Goal: Check status

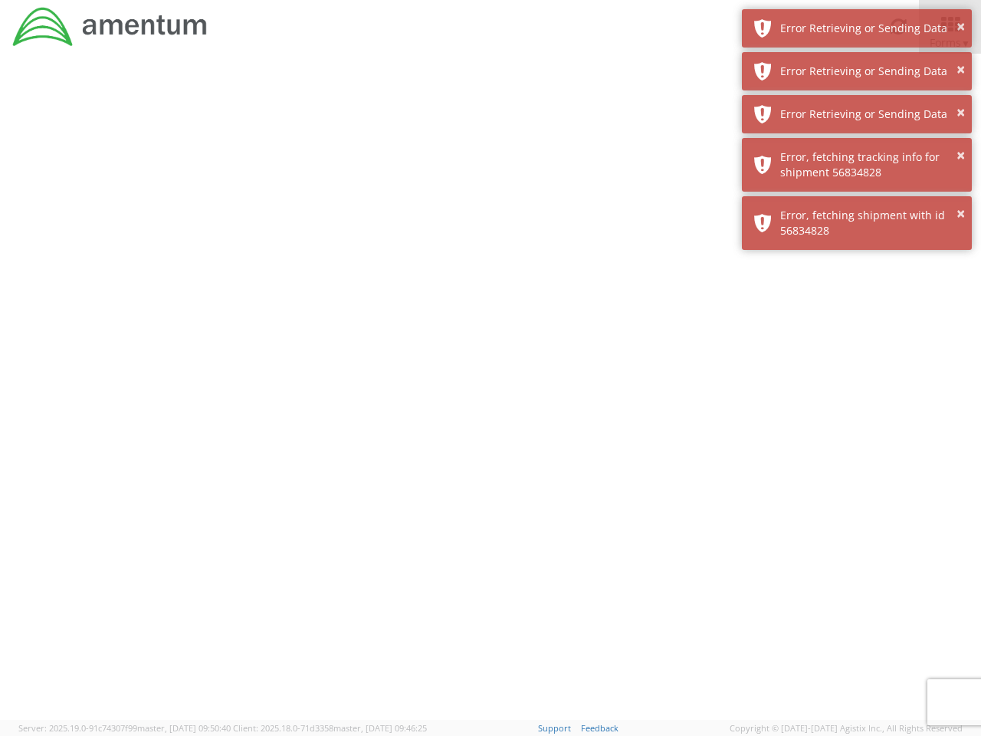
click at [491, 395] on div at bounding box center [490, 387] width 981 height 666
click at [857, 28] on div "Error Retrieving or Sending Data" at bounding box center [870, 28] width 180 height 15
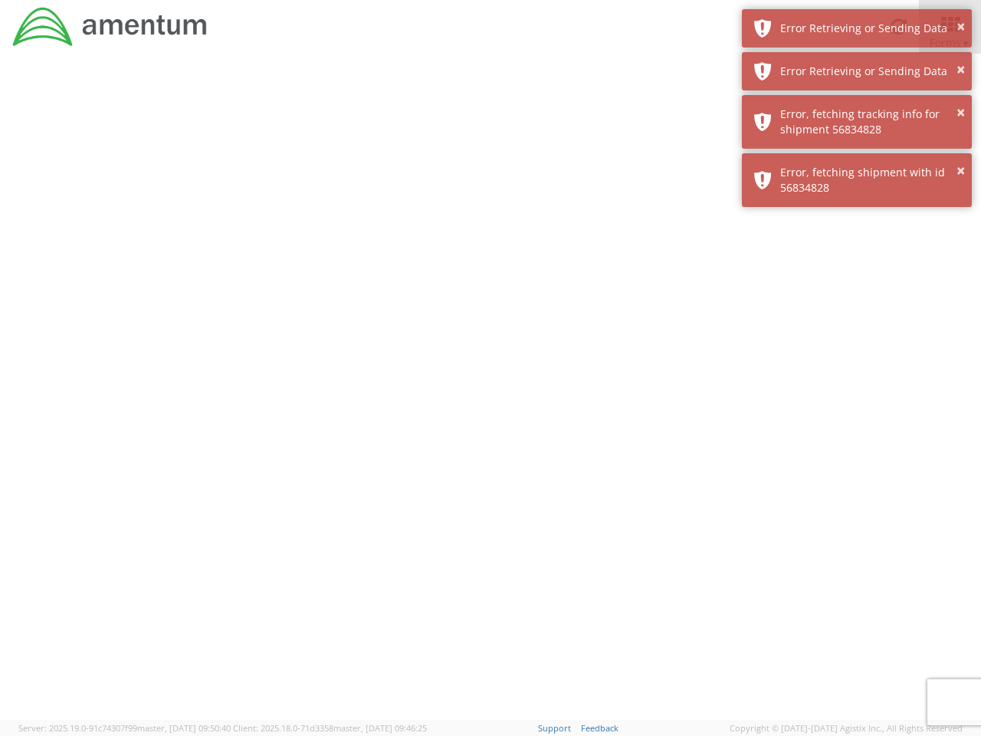
click at [857, 71] on div "Error Retrieving or Sending Data" at bounding box center [870, 71] width 180 height 15
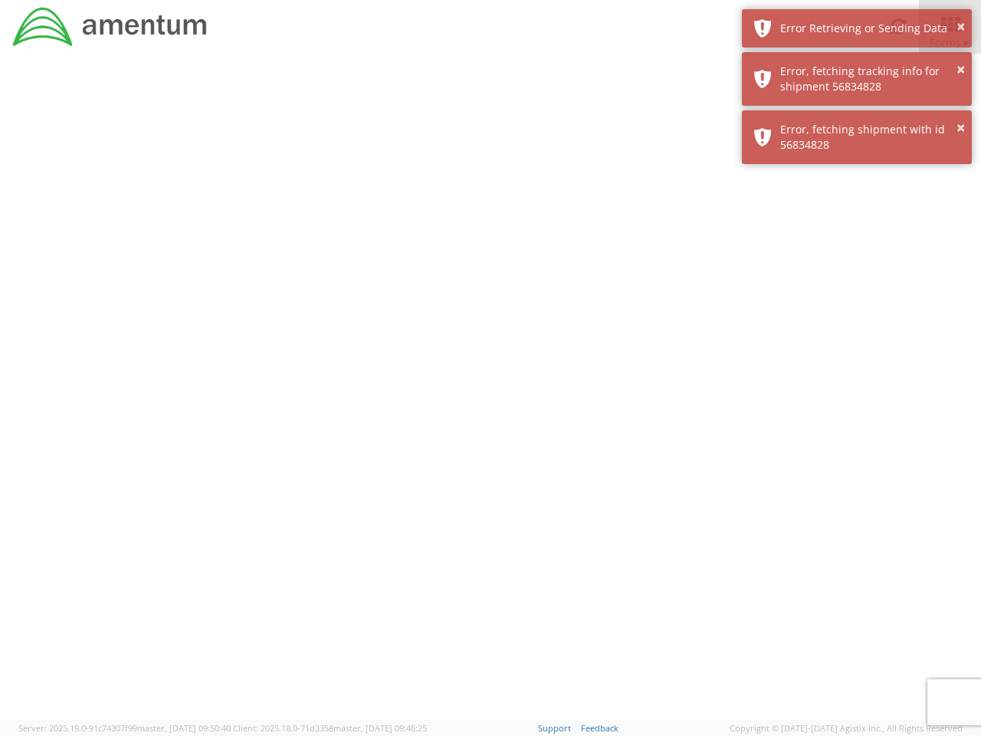
click at [857, 114] on div "× Error, fetching shipment with id 56834828" at bounding box center [857, 137] width 230 height 54
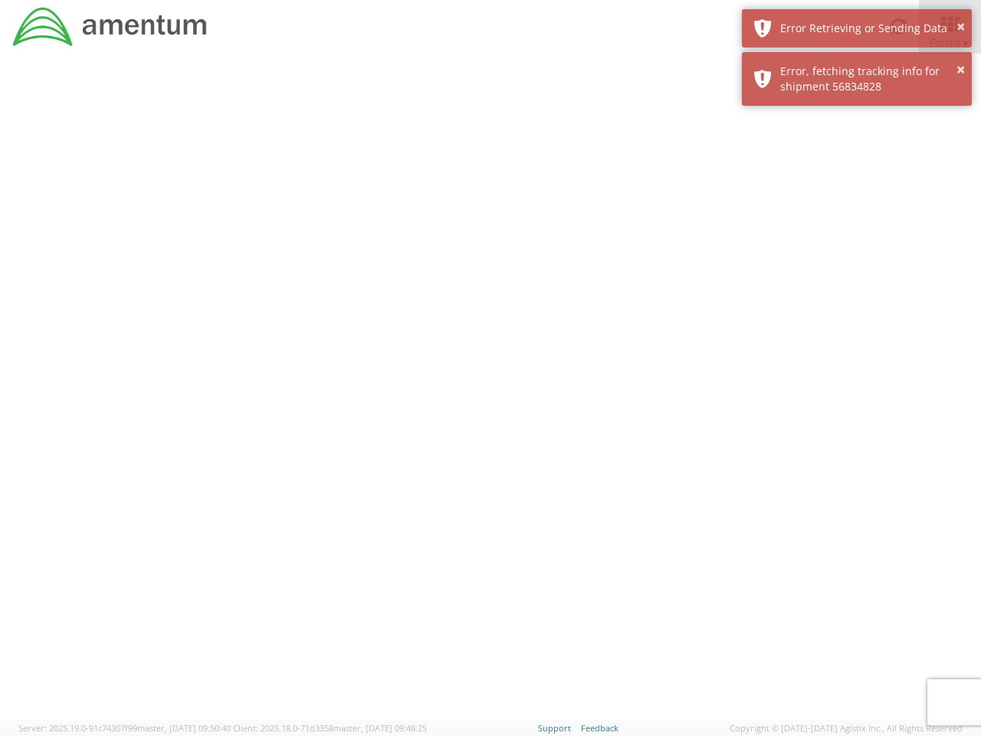
click at [857, 165] on div at bounding box center [490, 387] width 981 height 666
click at [857, 223] on div at bounding box center [490, 387] width 981 height 666
